Goal: Task Accomplishment & Management: Manage account settings

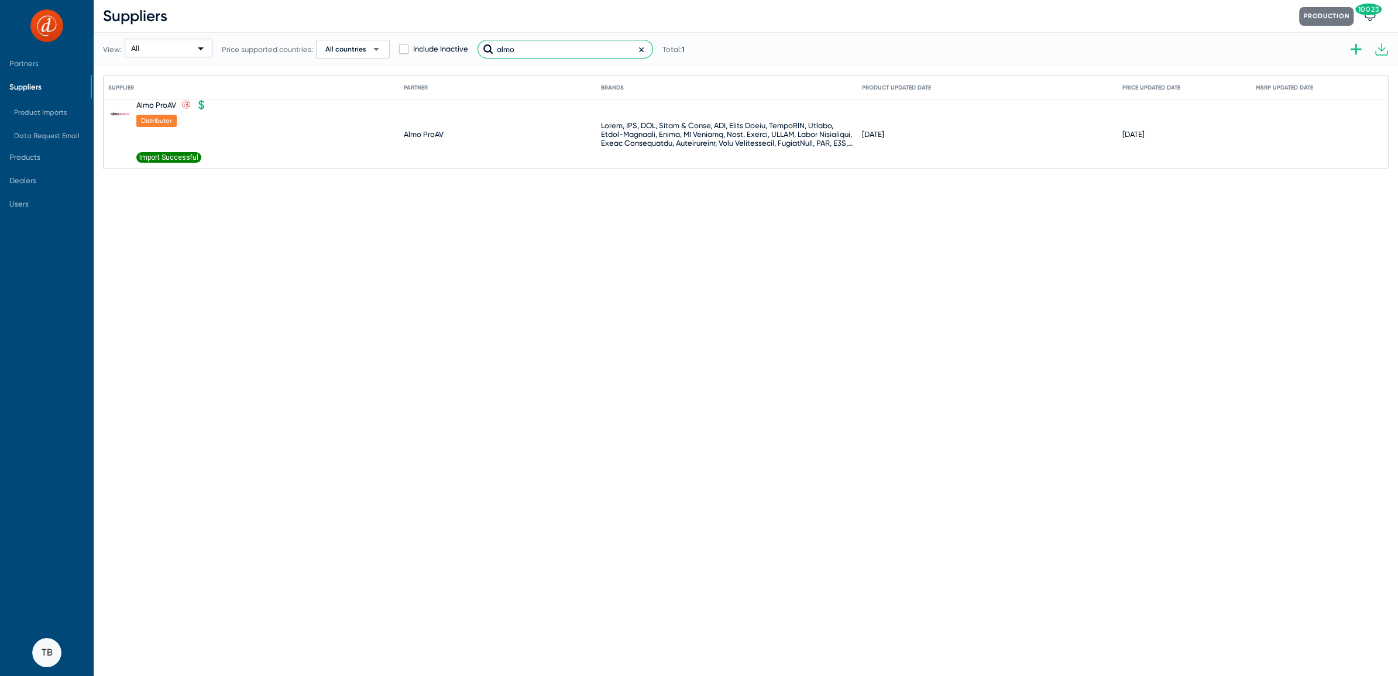
click at [593, 51] on input "almo" at bounding box center [565, 49] width 176 height 19
drag, startPoint x: 593, startPoint y: 51, endPoint x: 417, endPoint y: 25, distance: 177.5
click at [417, 25] on div "View: All Price supported countries: All countries arrow_drop_down Include Inac…" at bounding box center [394, 48] width 582 height 57
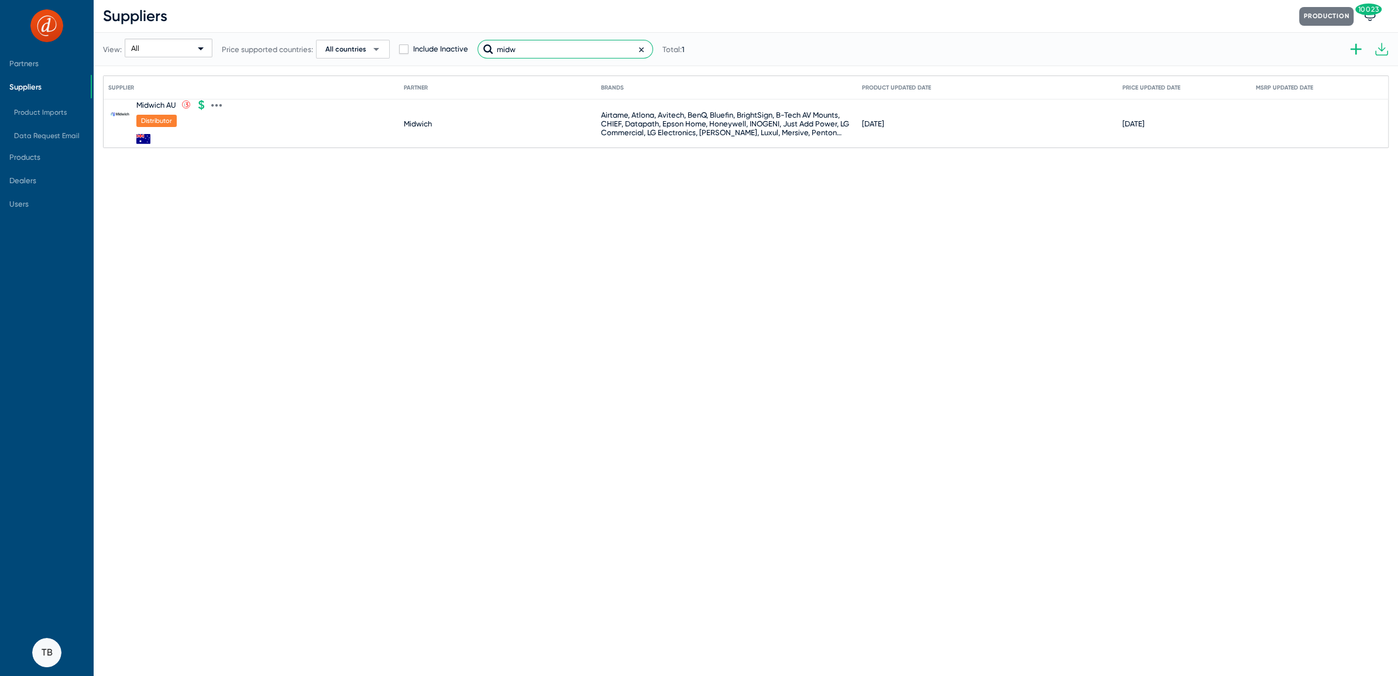
type input "midw"
click at [223, 105] on mat-cell "Midwich AU .st0{fill:none;stroke:#CC0000;stroke-width:50;stroke-miterlimit:10;}…" at bounding box center [255, 123] width 295 height 48
click at [215, 106] on icon at bounding box center [216, 105] width 11 height 11
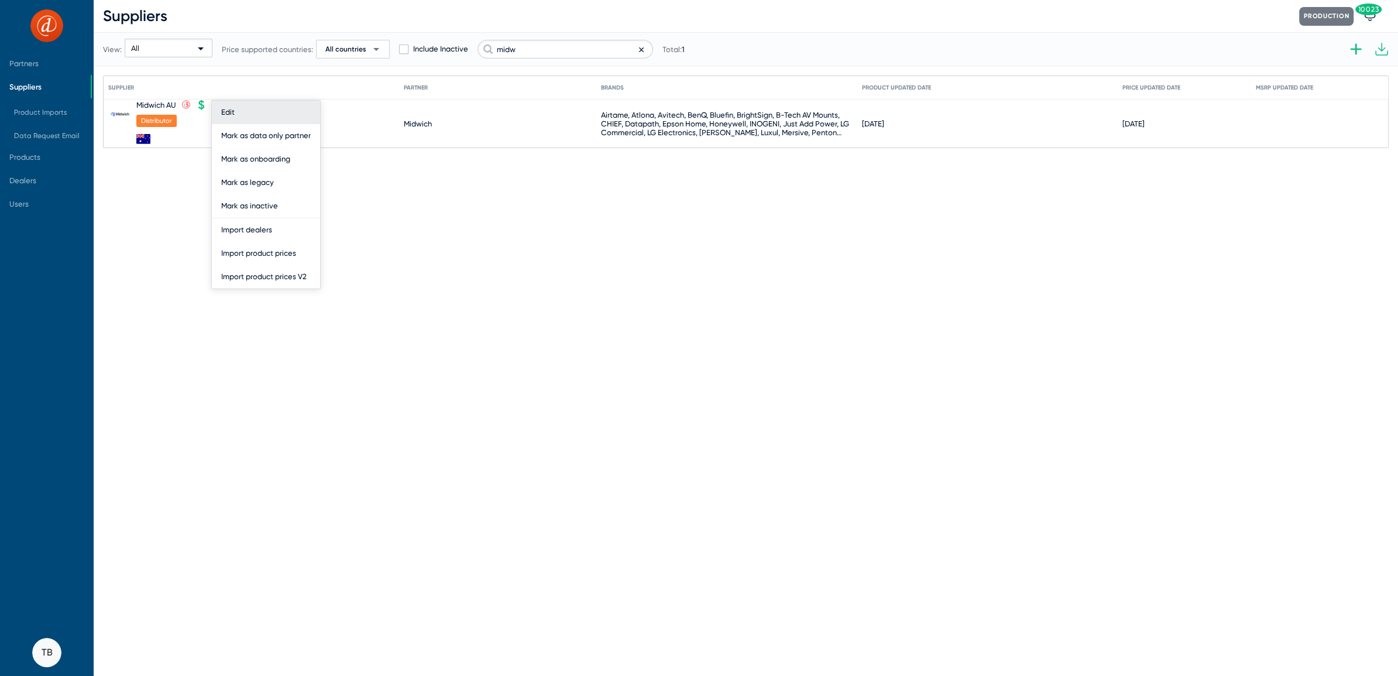
click at [222, 110] on button "Edit" at bounding box center [266, 112] width 108 height 23
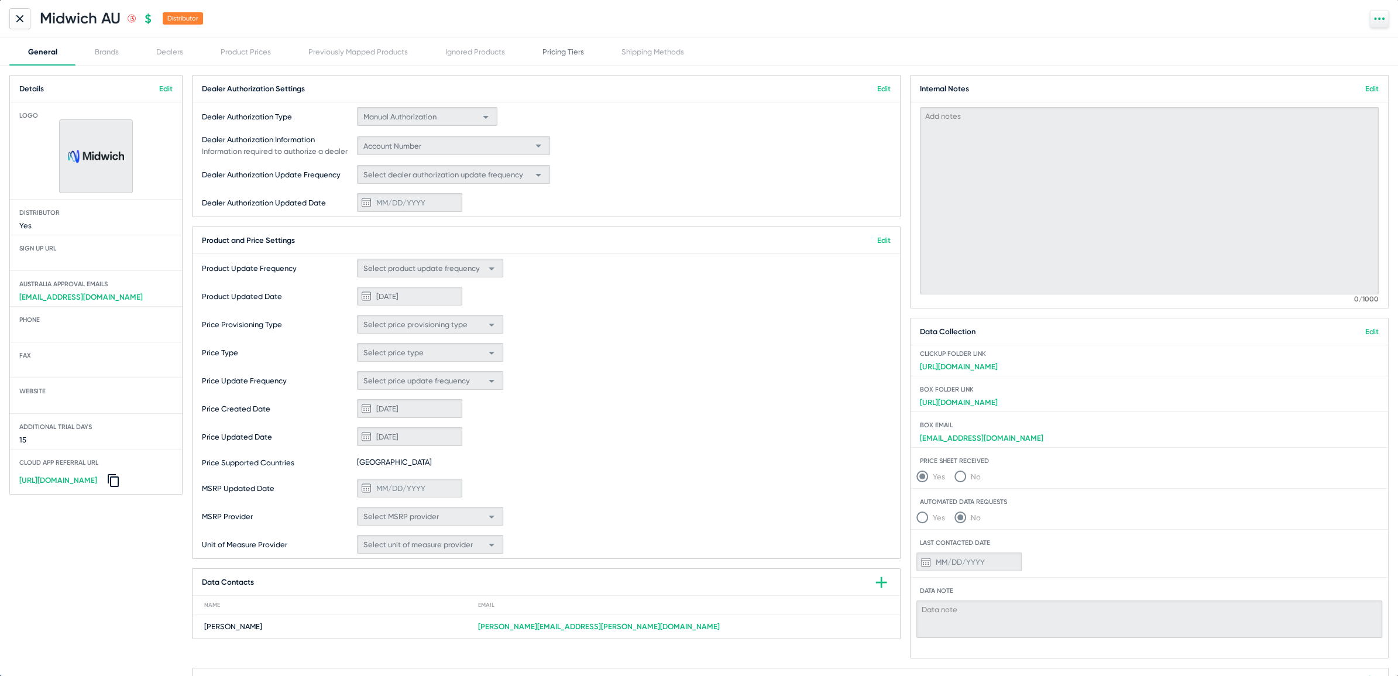
click at [562, 50] on div "Pricing Tiers" at bounding box center [563, 51] width 42 height 9
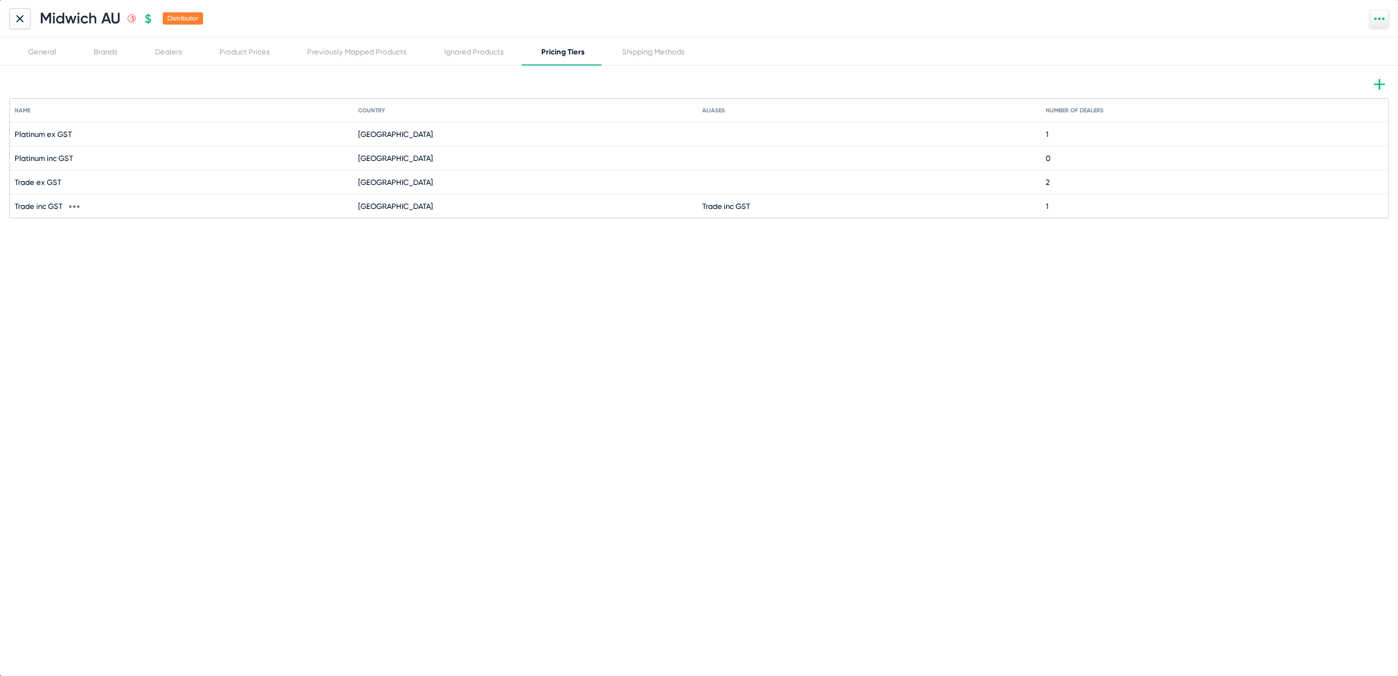
click at [77, 205] on icon at bounding box center [78, 206] width 2 height 3
click at [79, 250] on button "Delete" at bounding box center [95, 252] width 64 height 23
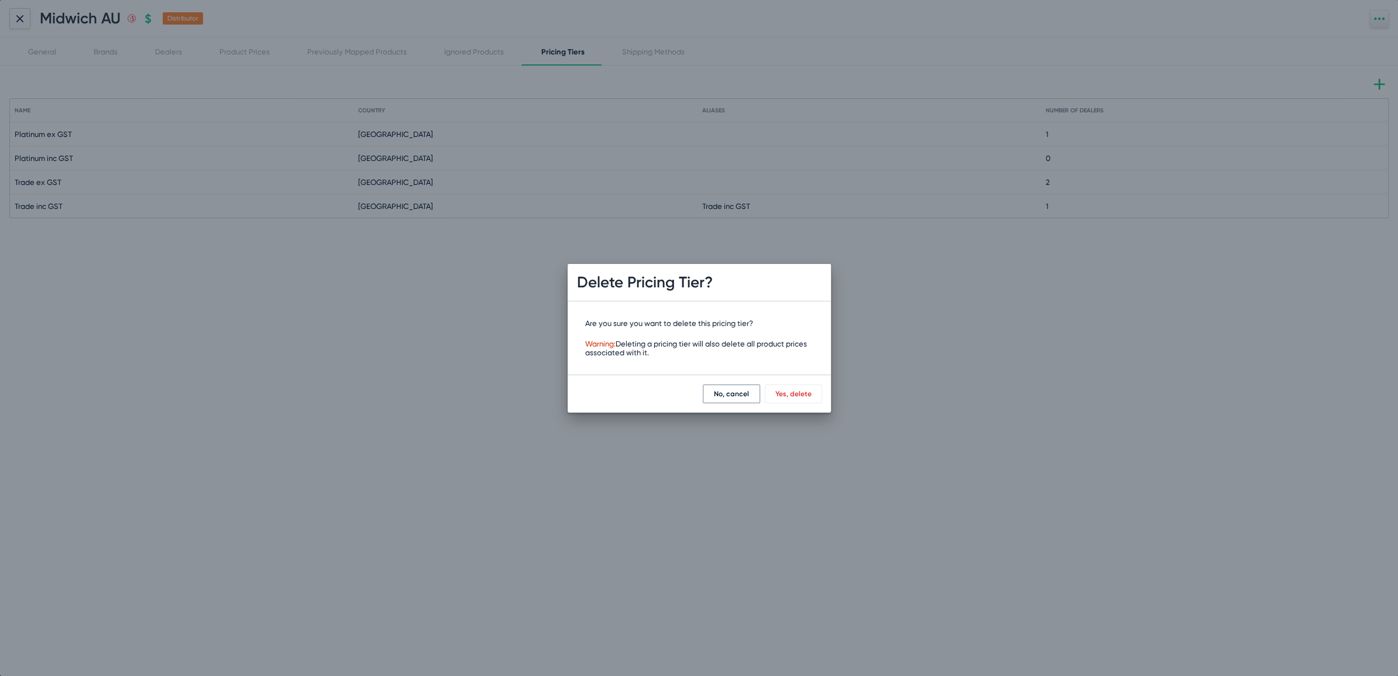
click at [725, 395] on span "No, cancel" at bounding box center [731, 394] width 35 height 8
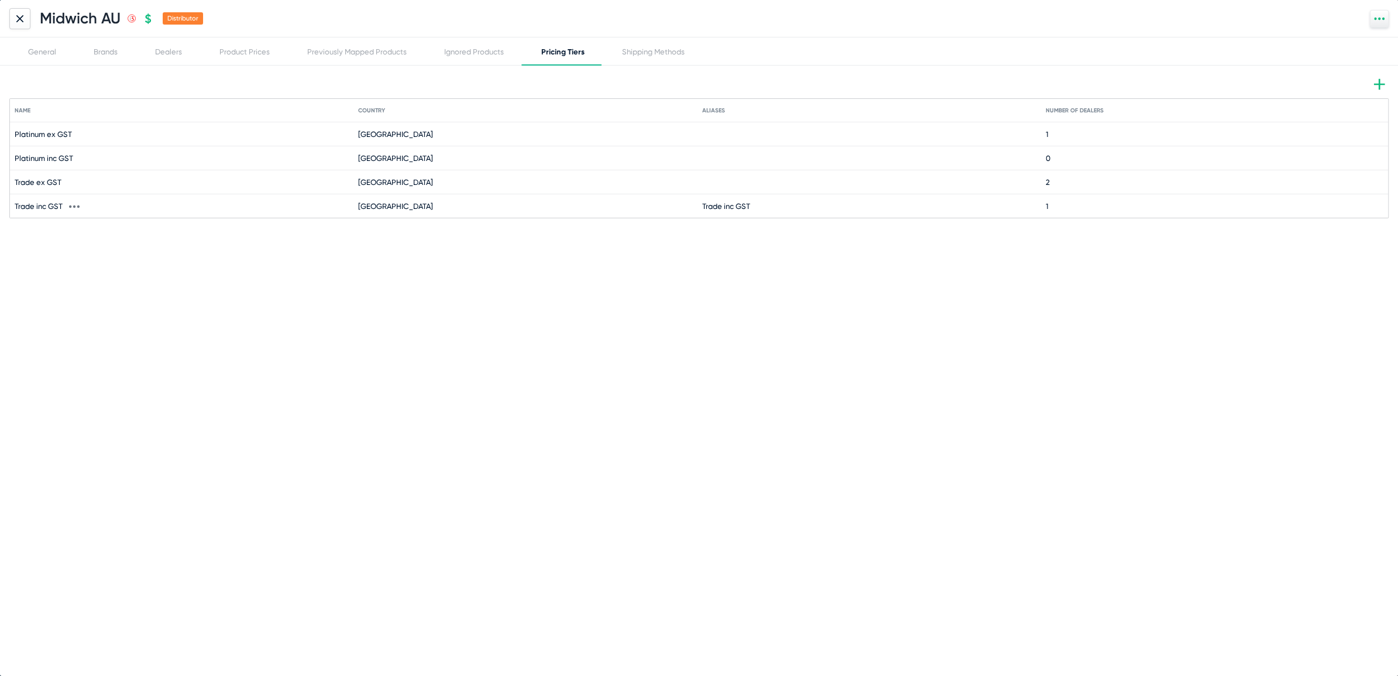
click at [81, 204] on button at bounding box center [74, 205] width 23 height 23
click at [92, 232] on button "Edit" at bounding box center [95, 228] width 64 height 23
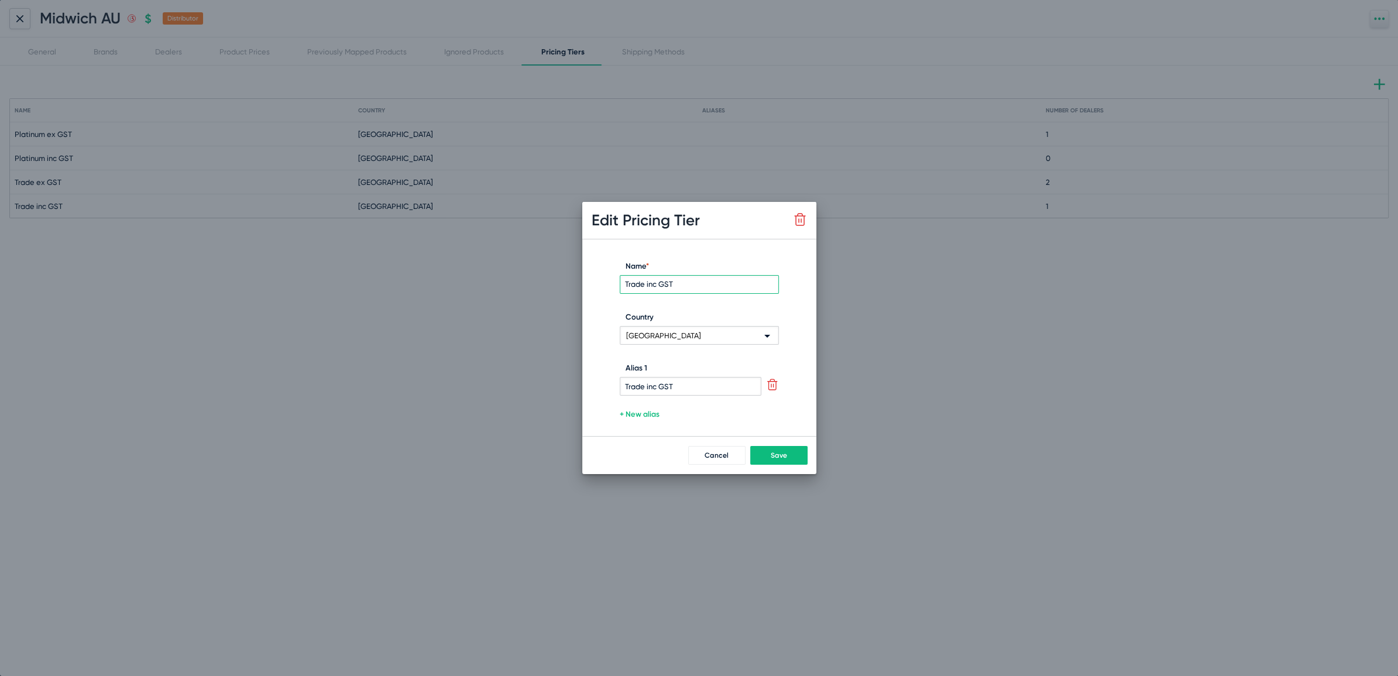
click at [715, 441] on div "Cancel Save" at bounding box center [699, 455] width 234 height 38
click at [715, 448] on button "Cancel" at bounding box center [716, 455] width 57 height 19
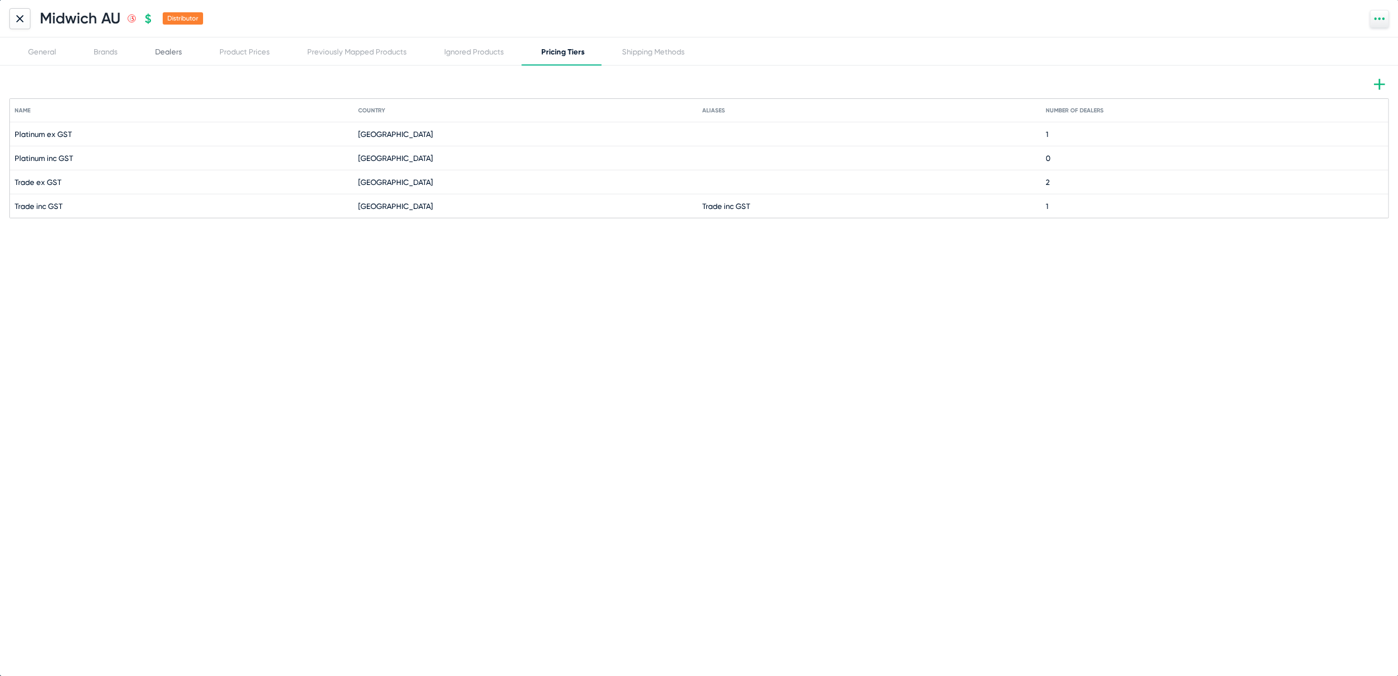
click at [167, 50] on div "Dealers" at bounding box center [168, 51] width 27 height 9
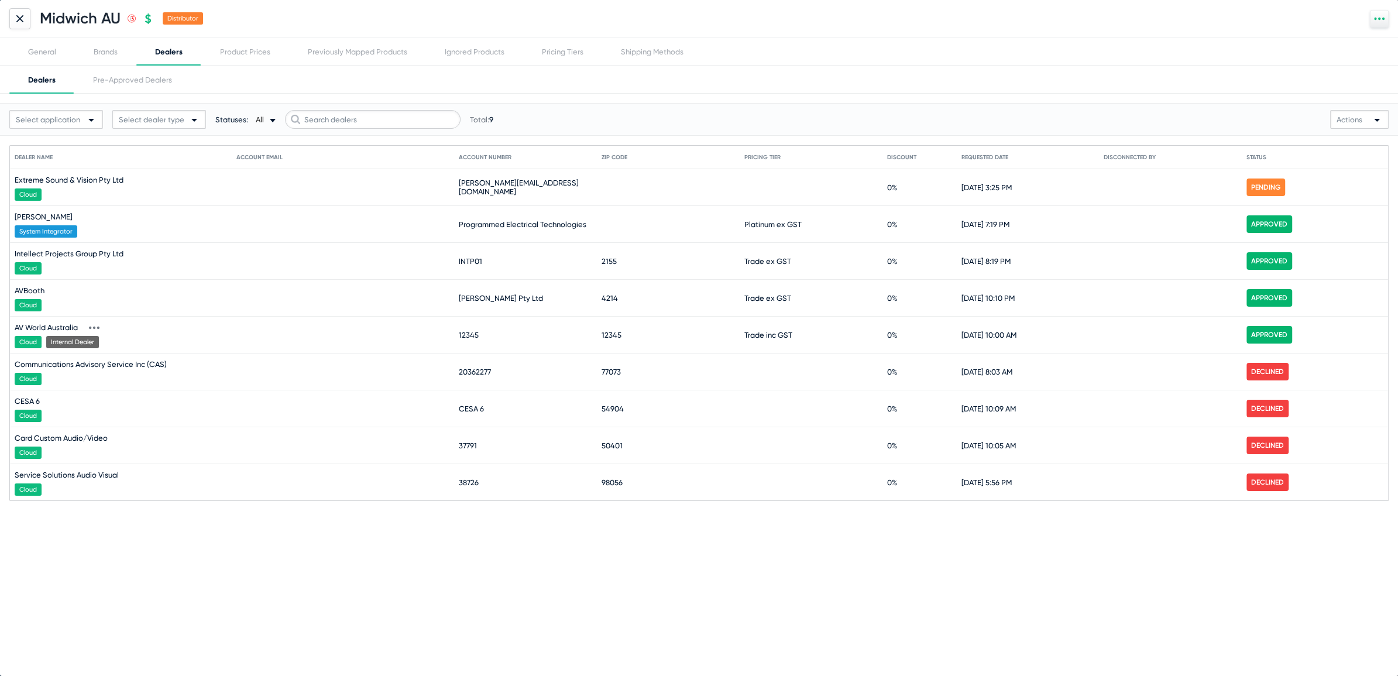
click at [99, 326] on icon at bounding box center [98, 327] width 2 height 3
click at [112, 342] on button "Edit" at bounding box center [141, 342] width 114 height 23
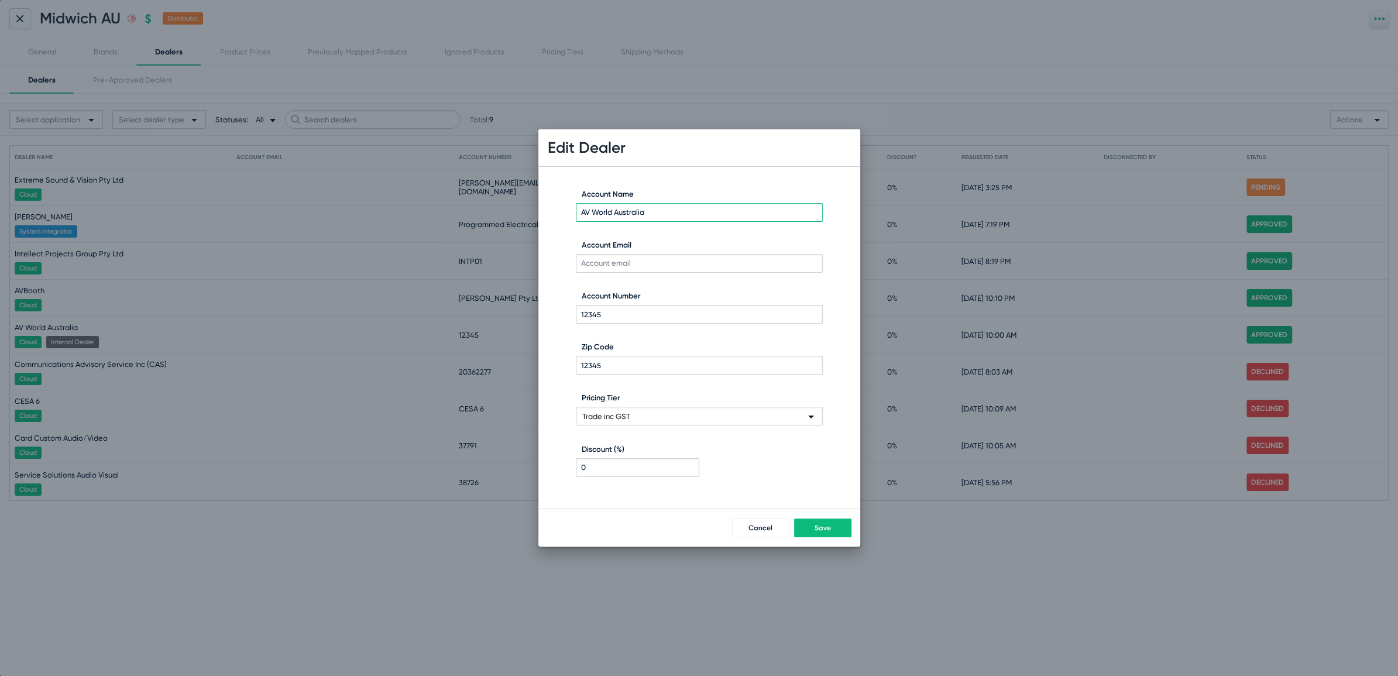
click at [635, 410] on div "Trade inc GST" at bounding box center [693, 416] width 223 height 19
click at [633, 483] on span "Trade ex GST" at bounding box center [700, 484] width 242 height 23
click at [834, 531] on button "Save" at bounding box center [822, 527] width 57 height 19
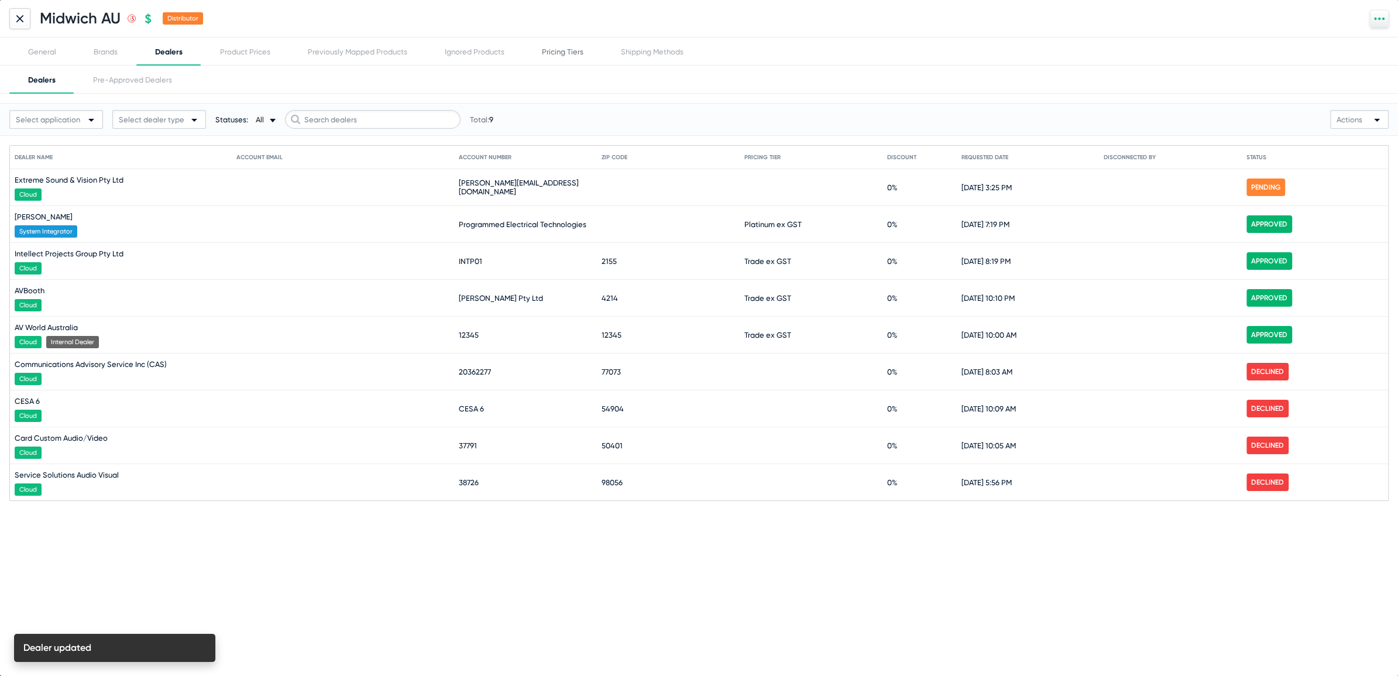
click at [569, 54] on div "Pricing Tiers" at bounding box center [563, 51] width 42 height 9
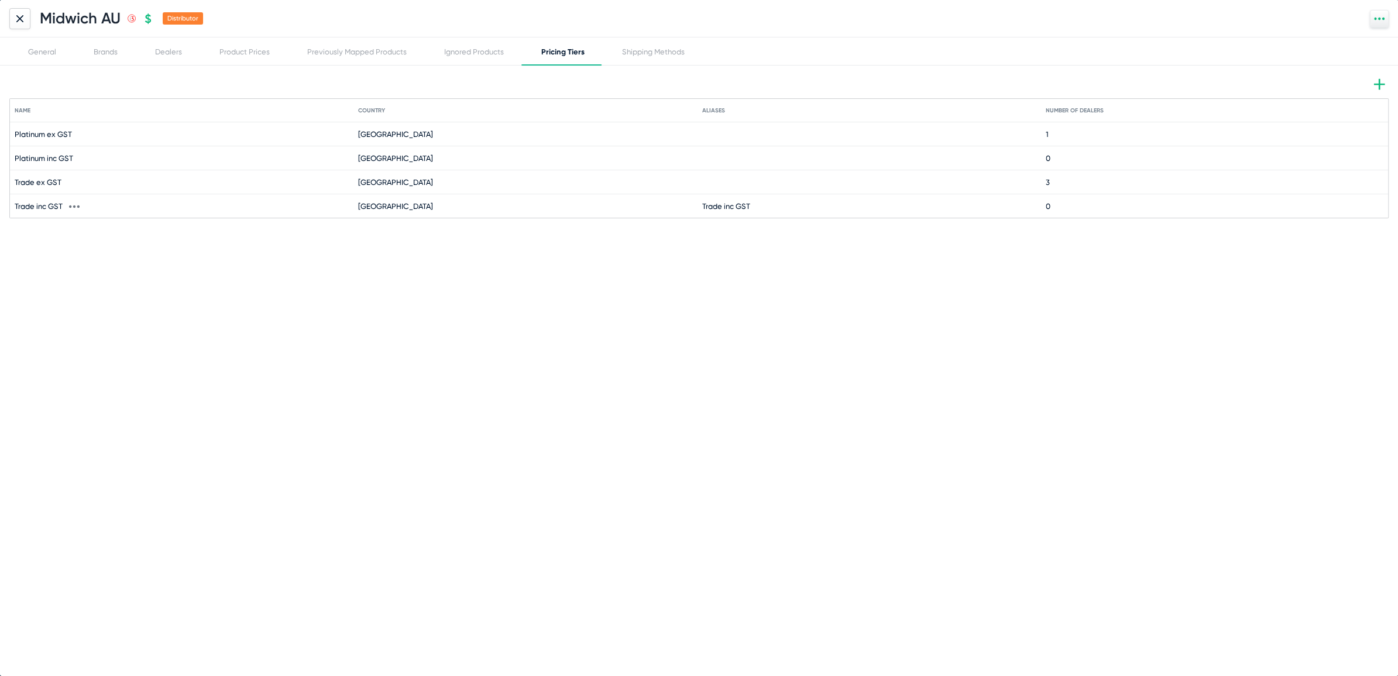
click at [73, 205] on icon at bounding box center [74, 206] width 11 height 11
click at [80, 252] on button "Delete" at bounding box center [95, 252] width 64 height 23
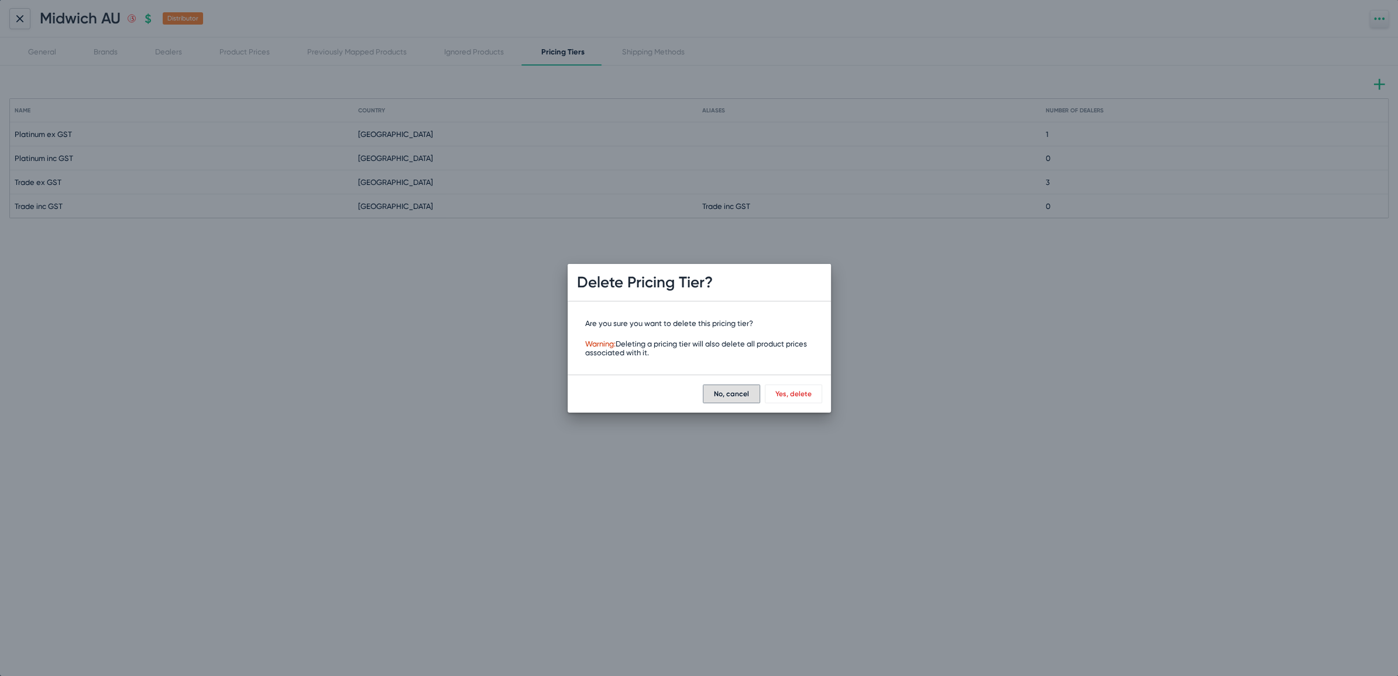
click at [796, 393] on span "Yes, delete" at bounding box center [793, 394] width 36 height 8
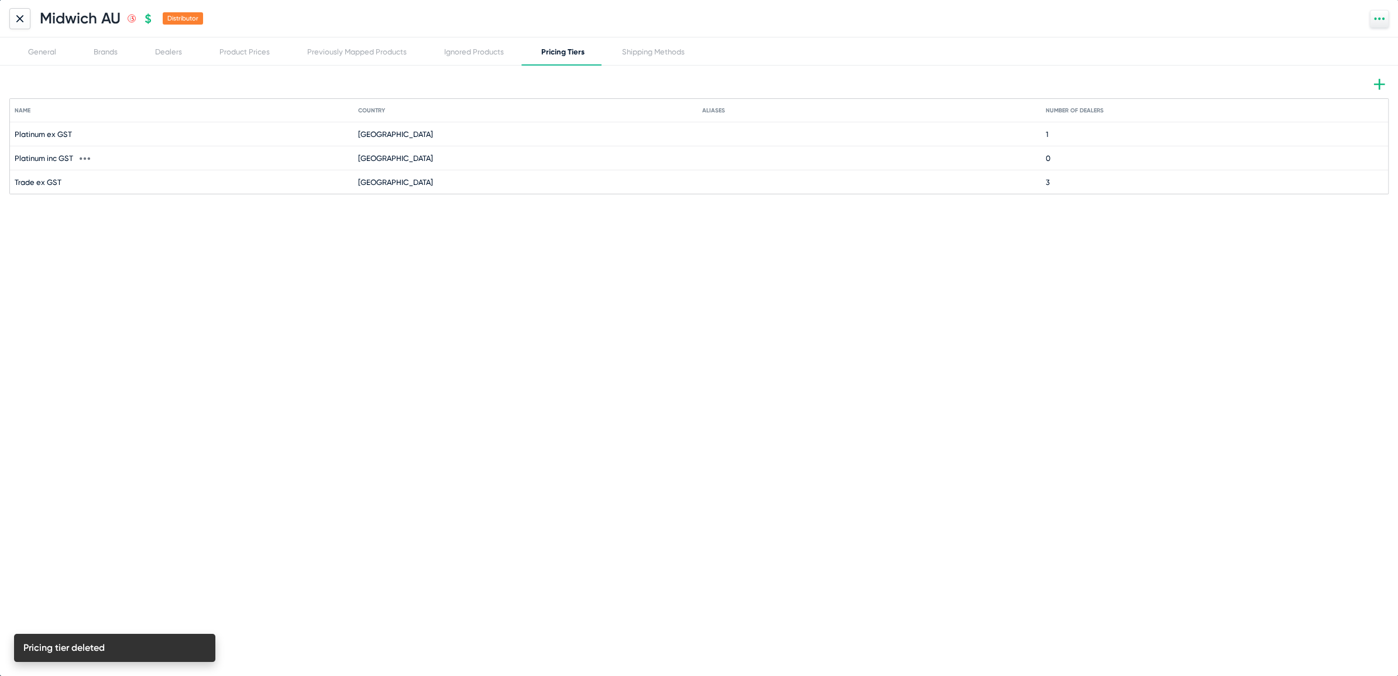
click at [86, 156] on icon at bounding box center [85, 158] width 11 height 11
click at [91, 208] on button "Delete" at bounding box center [106, 205] width 64 height 23
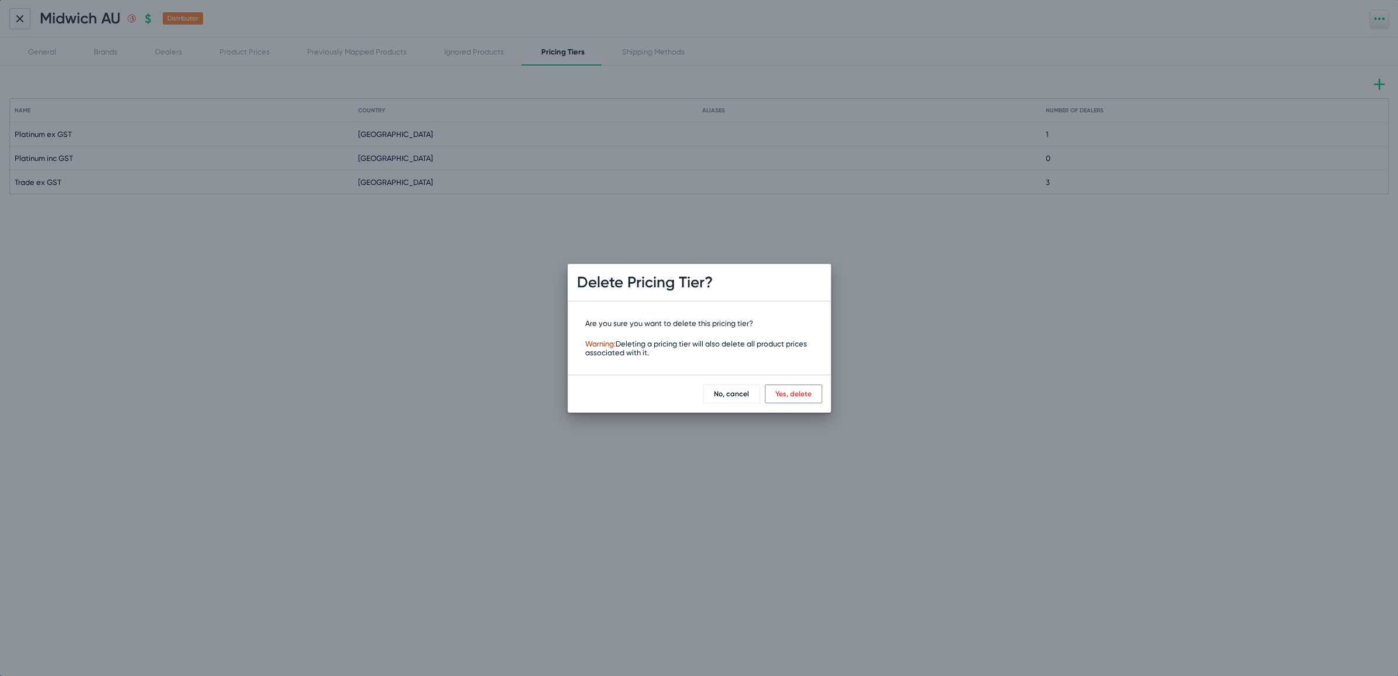
click at [794, 393] on span "Yes, delete" at bounding box center [793, 394] width 36 height 8
